Goal: Task Accomplishment & Management: Complete application form

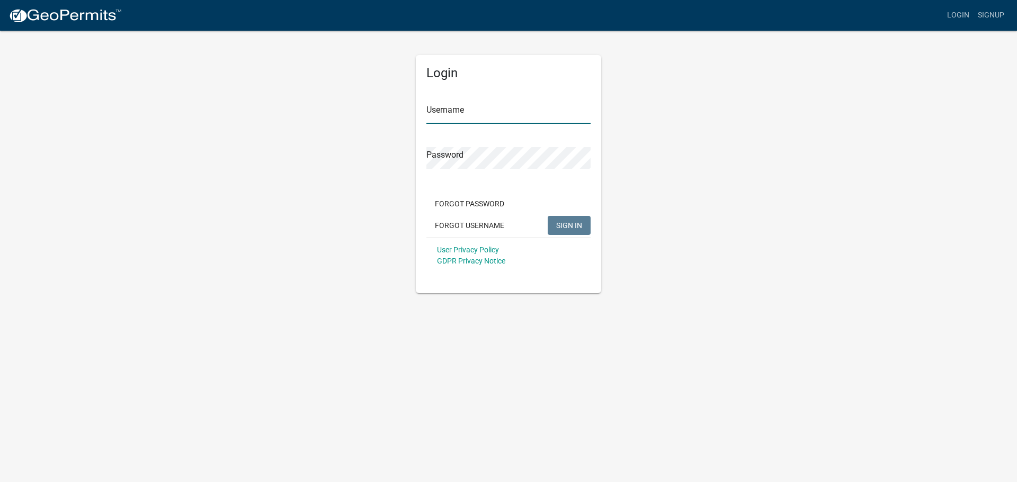
type input "Marvin78"
click at [560, 214] on div "Forgot Password Forgot Username SIGN IN" at bounding box center [508, 215] width 164 height 43
click at [570, 216] on button "SIGN IN" at bounding box center [569, 225] width 43 height 19
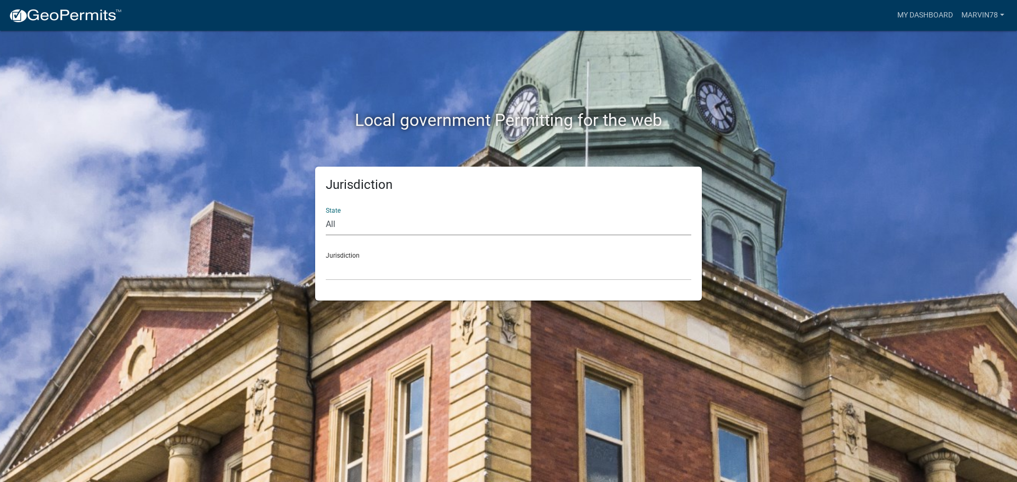
click at [388, 229] on select "All [US_STATE] [US_STATE] [US_STATE] [US_STATE] [US_STATE] [US_STATE] [US_STATE…" at bounding box center [508, 225] width 365 height 22
select select "[US_STATE]"
click at [326, 214] on select "All [US_STATE] [US_STATE] [US_STATE] [US_STATE] [US_STATE] [US_STATE] [US_STATE…" at bounding box center [508, 225] width 365 height 22
click at [363, 278] on select "City of [GEOGRAPHIC_DATA], [US_STATE] City of [GEOGRAPHIC_DATA], [US_STATE] Cit…" at bounding box center [508, 270] width 365 height 22
click at [364, 226] on select "All [US_STATE] [US_STATE] [US_STATE] [US_STATE] [US_STATE] [US_STATE] [US_STATE…" at bounding box center [508, 225] width 365 height 22
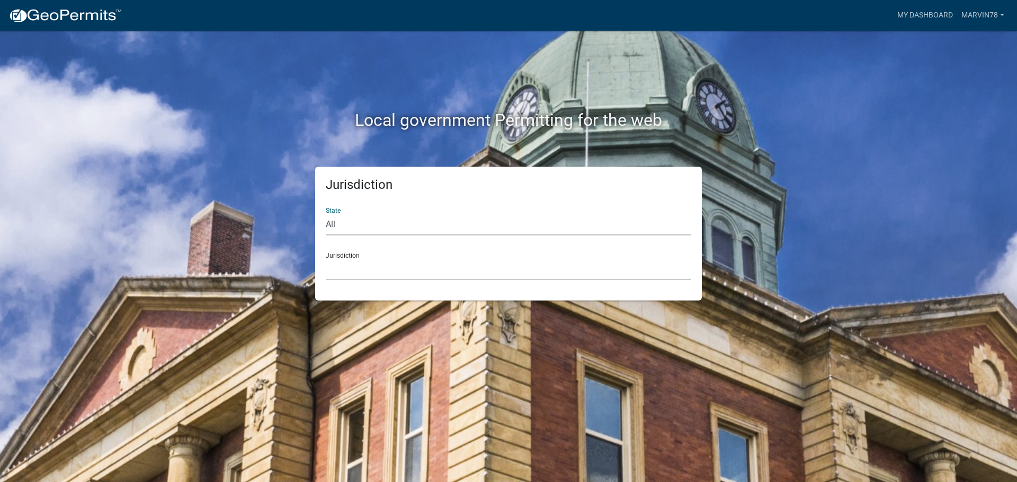
select select "[US_STATE]"
click at [326, 214] on select "All [US_STATE] [US_STATE] [US_STATE] [US_STATE] [US_STATE] [US_STATE] [US_STATE…" at bounding box center [508, 225] width 365 height 22
click at [342, 257] on div "Jurisdiction City of [GEOGRAPHIC_DATA], [US_STATE] City of [GEOGRAPHIC_DATA], […" at bounding box center [508, 262] width 365 height 37
click at [343, 270] on select "City of [GEOGRAPHIC_DATA], [US_STATE] City of [GEOGRAPHIC_DATA], [US_STATE] Cit…" at bounding box center [508, 270] width 365 height 22
click at [351, 286] on div "Jurisdiction State All [US_STATE] [US_STATE] [US_STATE] [US_STATE] [US_STATE] […" at bounding box center [508, 234] width 387 height 134
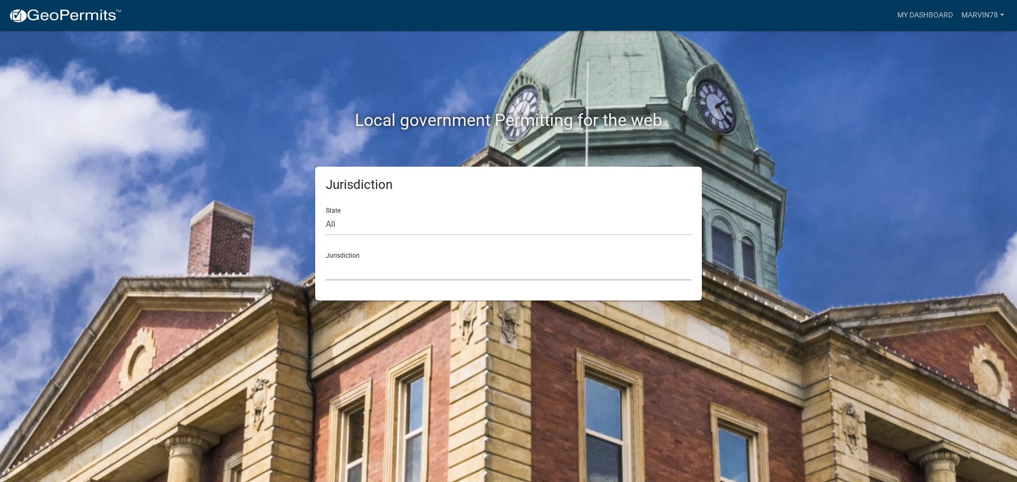
click at [350, 269] on select "City of [GEOGRAPHIC_DATA], [US_STATE] City of [GEOGRAPHIC_DATA], [US_STATE] Cit…" at bounding box center [508, 270] width 365 height 22
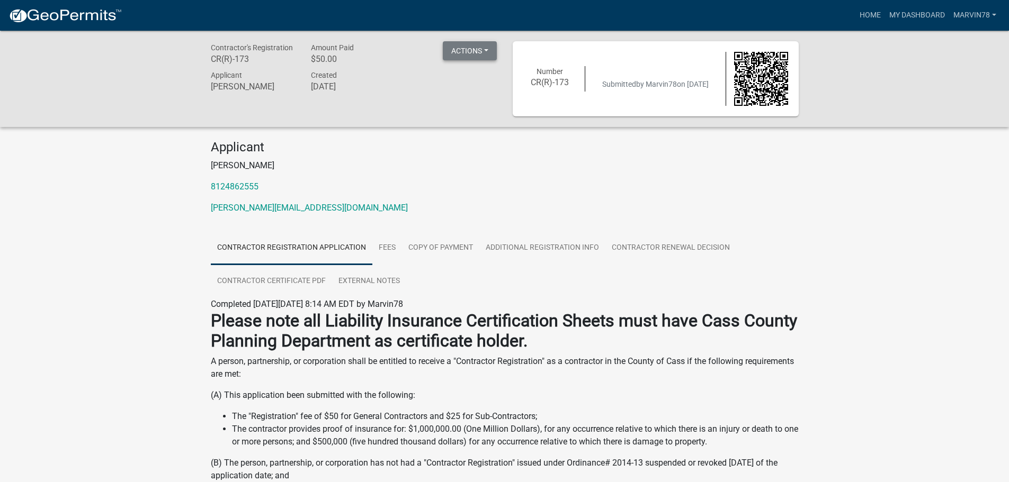
click at [466, 57] on button "Actions" at bounding box center [470, 50] width 54 height 19
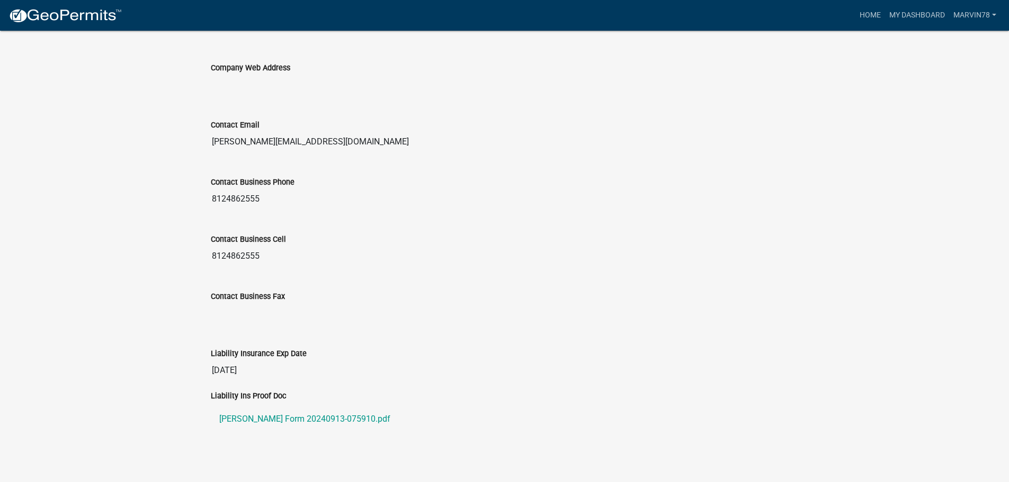
scroll to position [1011, 0]
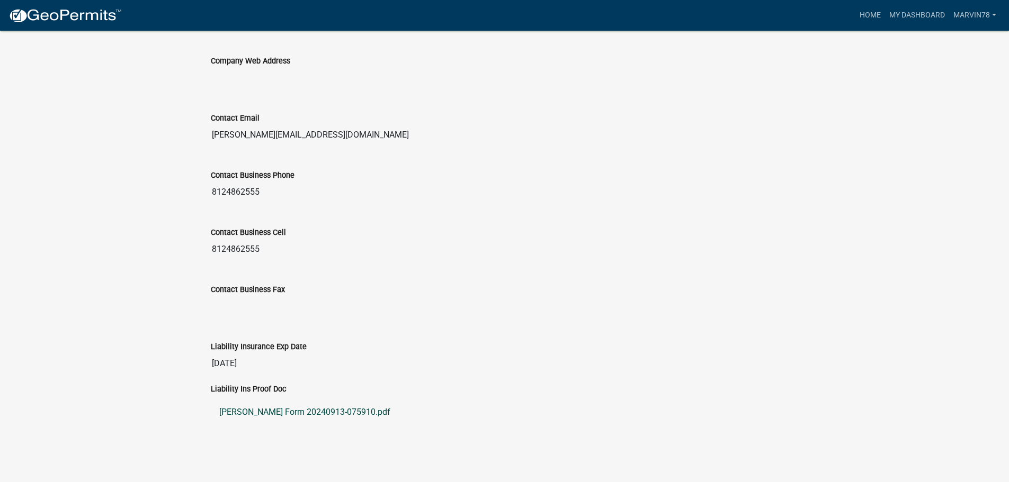
click at [328, 407] on link "ACORD Form 20240913-075910.pdf" at bounding box center [505, 412] width 588 height 25
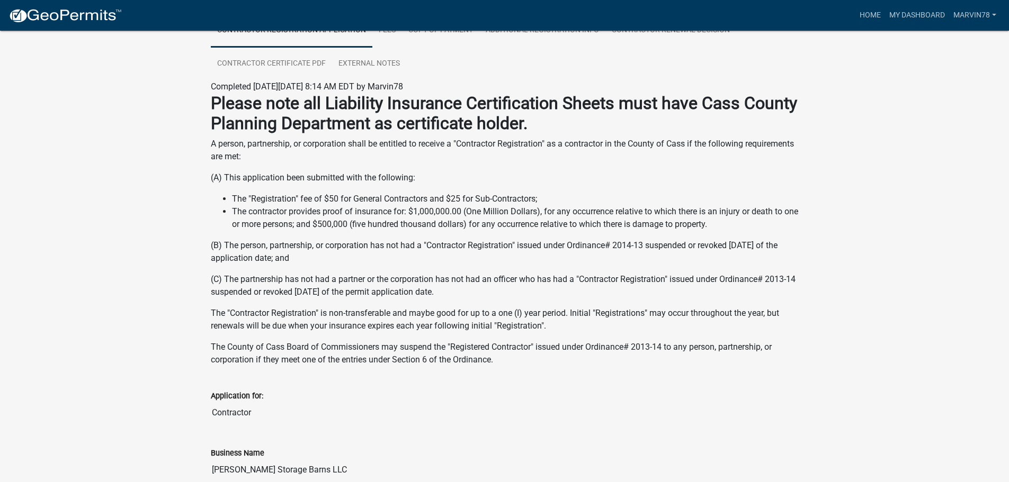
scroll to position [163, 0]
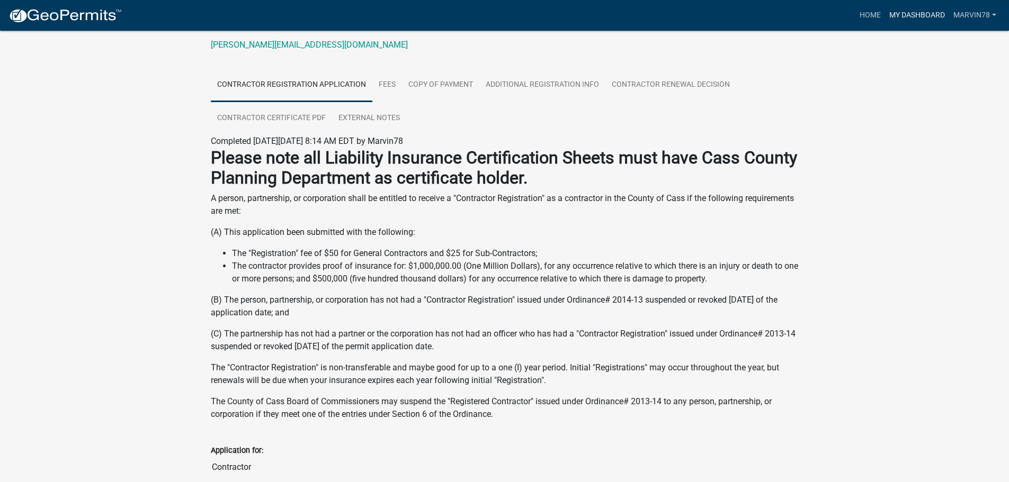
click at [912, 16] on link "My Dashboard" at bounding box center [917, 15] width 64 height 20
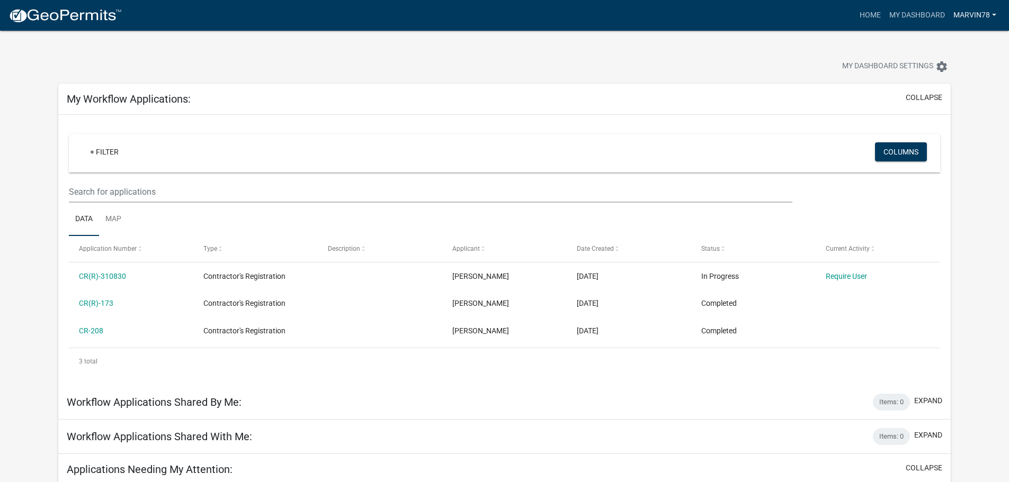
click at [978, 13] on link "Marvin78" at bounding box center [974, 15] width 51 height 20
click at [944, 42] on link "Account" at bounding box center [955, 43] width 91 height 25
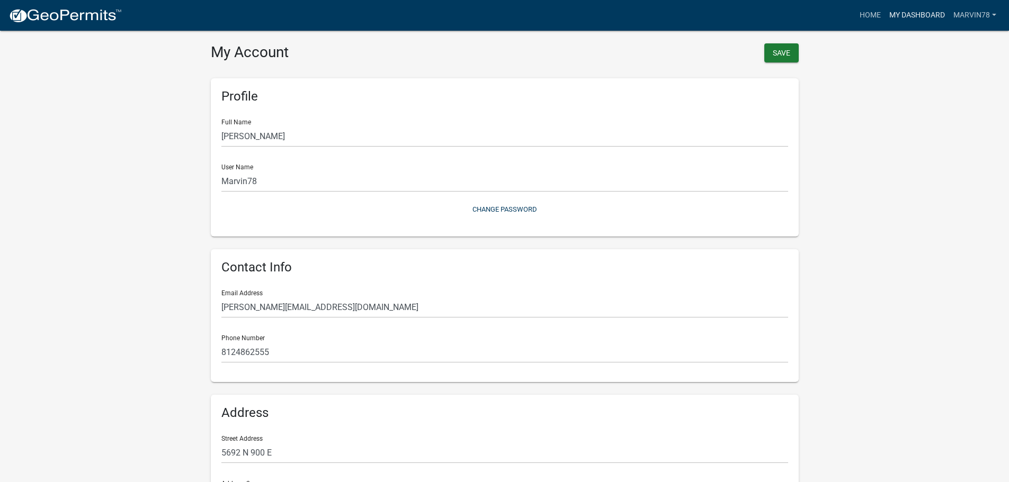
click at [917, 15] on link "My Dashboard" at bounding box center [917, 15] width 64 height 20
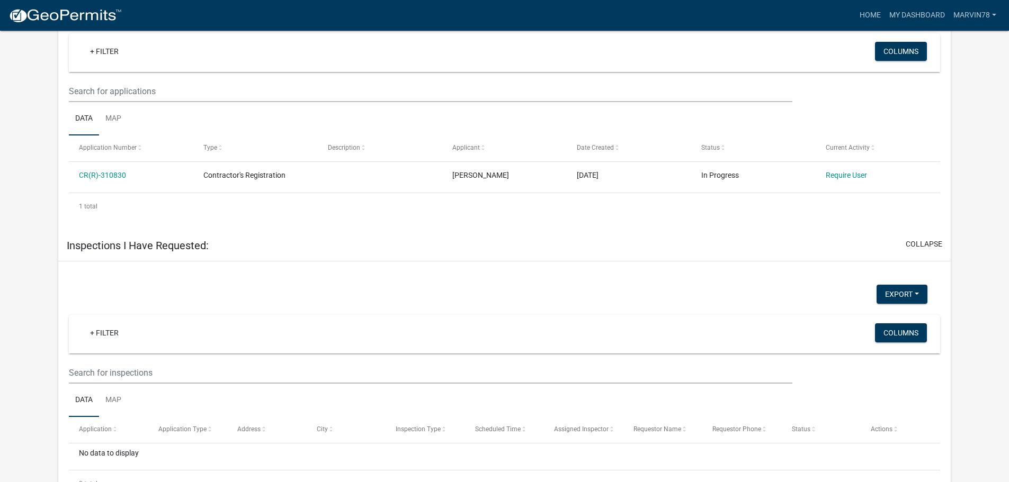
scroll to position [477, 0]
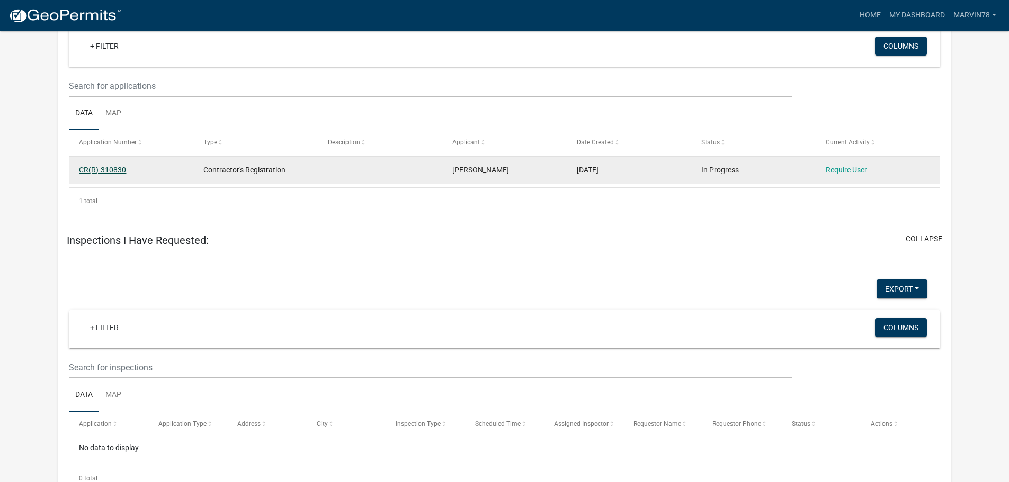
click at [104, 168] on link "CR(R)-310830" at bounding box center [102, 170] width 47 height 8
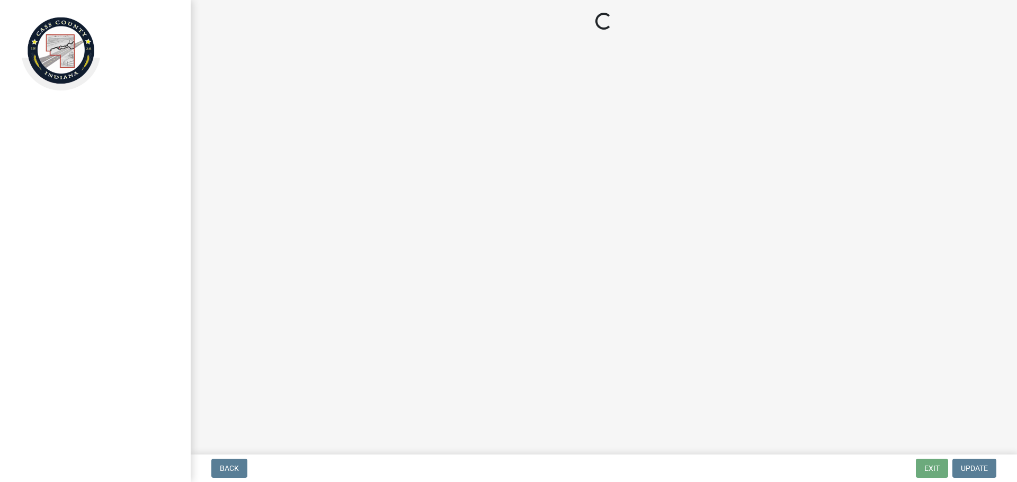
select select "IN"
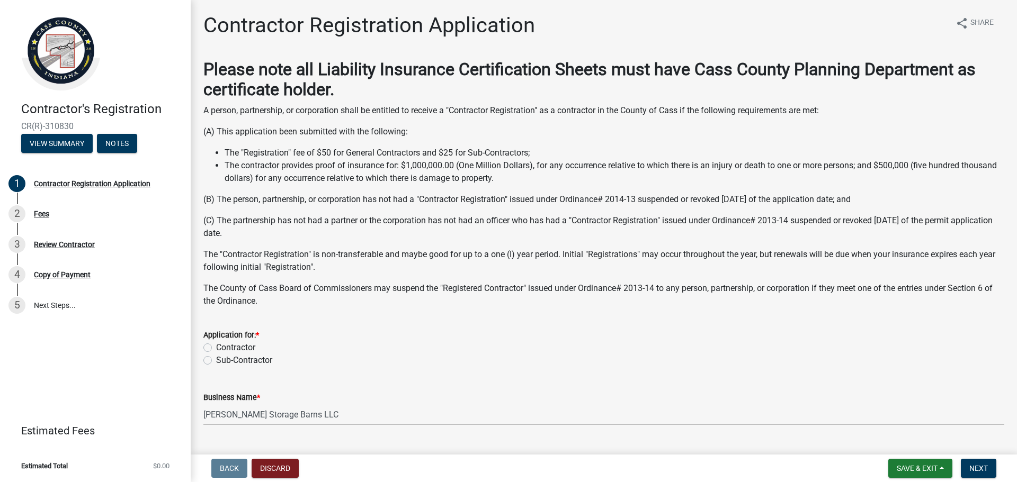
click at [216, 350] on label "Contractor" at bounding box center [235, 348] width 39 height 13
click at [216, 348] on input "Contractor" at bounding box center [219, 345] width 7 height 7
radio input "true"
click at [967, 471] on button "Next" at bounding box center [978, 468] width 35 height 19
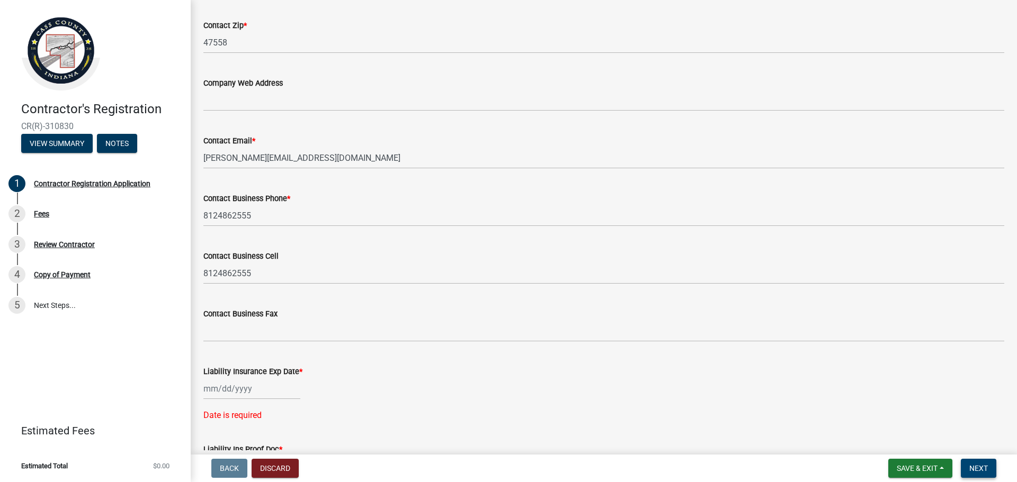
scroll to position [847, 0]
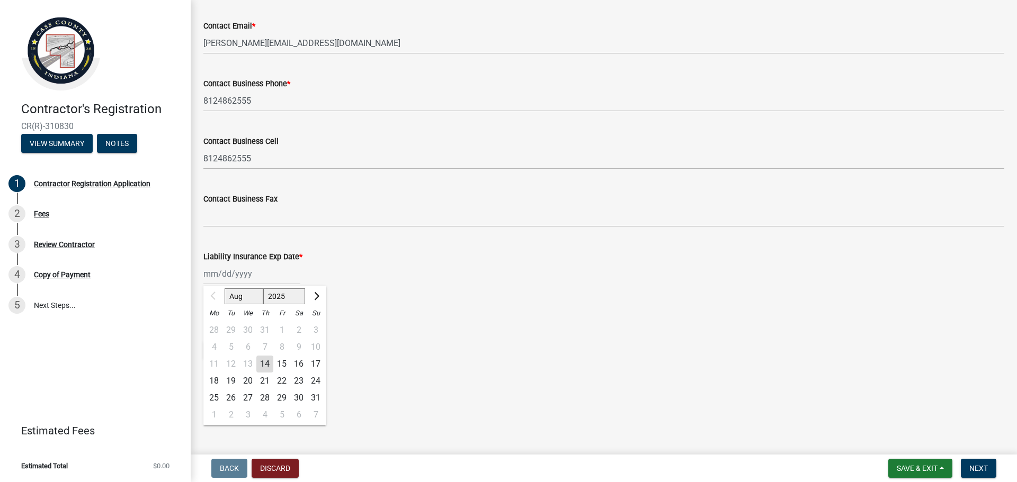
click at [234, 275] on div "Aug Sep Oct Nov Dec 2025 2026 2027 2028 2029 2030 2031 2032 2033 2034 2035 2036…" at bounding box center [251, 274] width 97 height 22
click at [287, 295] on select "2025 2026 2027 2028 2029 2030 2031 2032 2033 2034 2035 2036 2037 2038 2039 2040…" at bounding box center [284, 297] width 42 height 16
select select "2026"
click at [263, 289] on select "2025 2026 2027 2028 2029 2030 2031 2032 2033 2034 2035 2036 2037 2038 2039 2040…" at bounding box center [284, 297] width 42 height 16
click at [251, 296] on select "Jan Feb Mar Apr May Jun Jul Aug Sep Oct Nov Dec" at bounding box center [246, 297] width 43 height 16
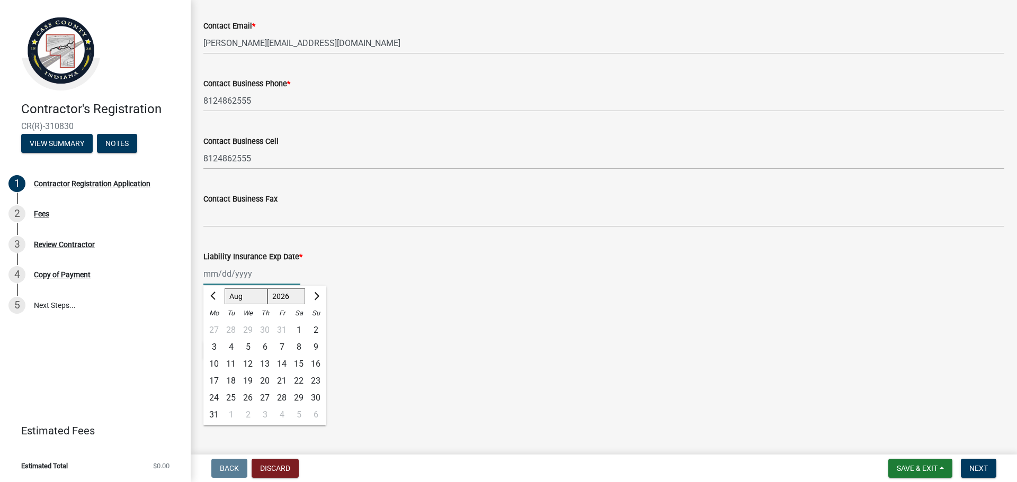
select select "9"
click at [225, 289] on select "Jan Feb Mar Apr May Jun Jul Aug Sep Oct Nov Dec" at bounding box center [246, 297] width 43 height 16
click at [318, 346] on div "13" at bounding box center [315, 347] width 17 height 17
type input "09/13/2026"
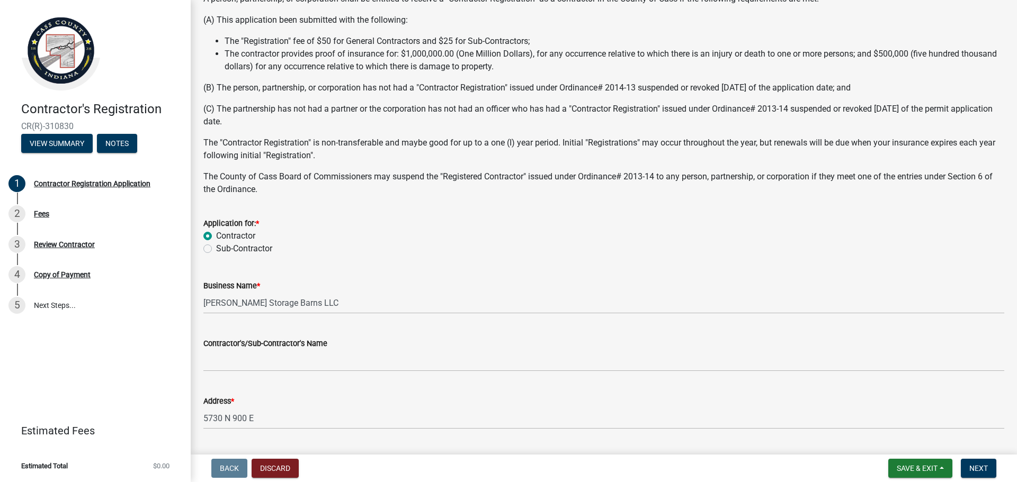
scroll to position [0, 0]
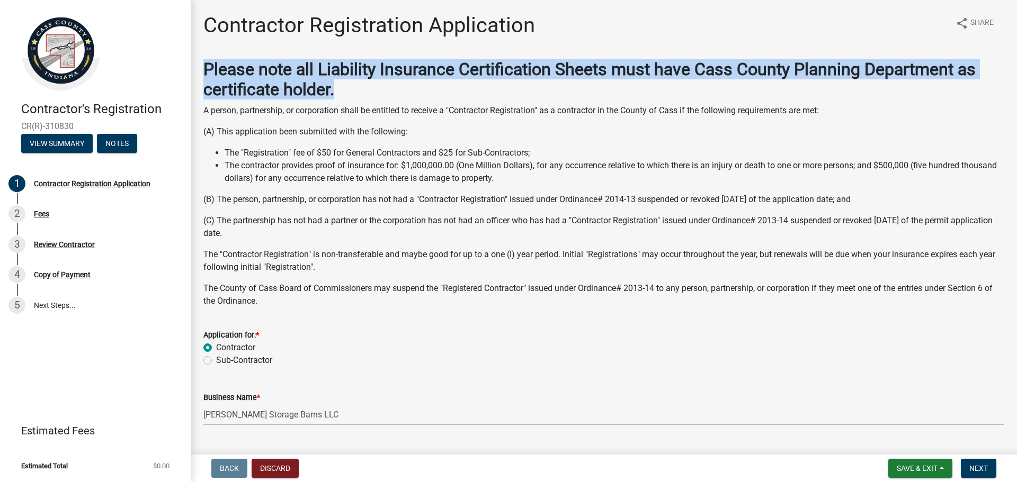
drag, startPoint x: 200, startPoint y: 65, endPoint x: 765, endPoint y: 83, distance: 565.4
click at [765, 83] on div "Please note all Liability Insurance Certification Sheets must have Cass County …" at bounding box center [603, 183] width 817 height 248
copy strong "Please note all Liability Insurance Certification Sheets must have Cass County …"
